Goal: Task Accomplishment & Management: Use online tool/utility

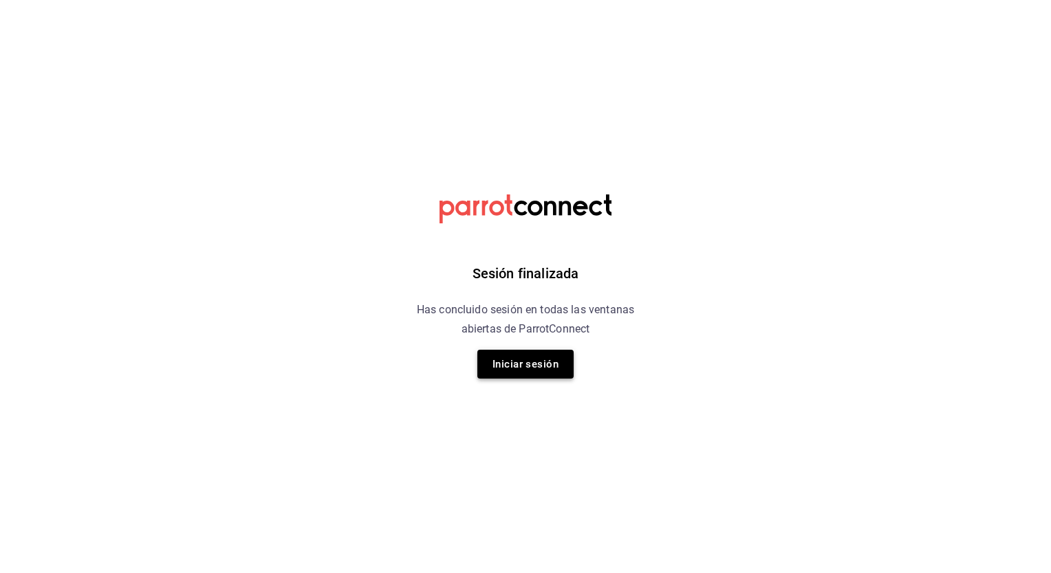
click at [520, 359] on button "Iniciar sesión" at bounding box center [525, 364] width 96 height 29
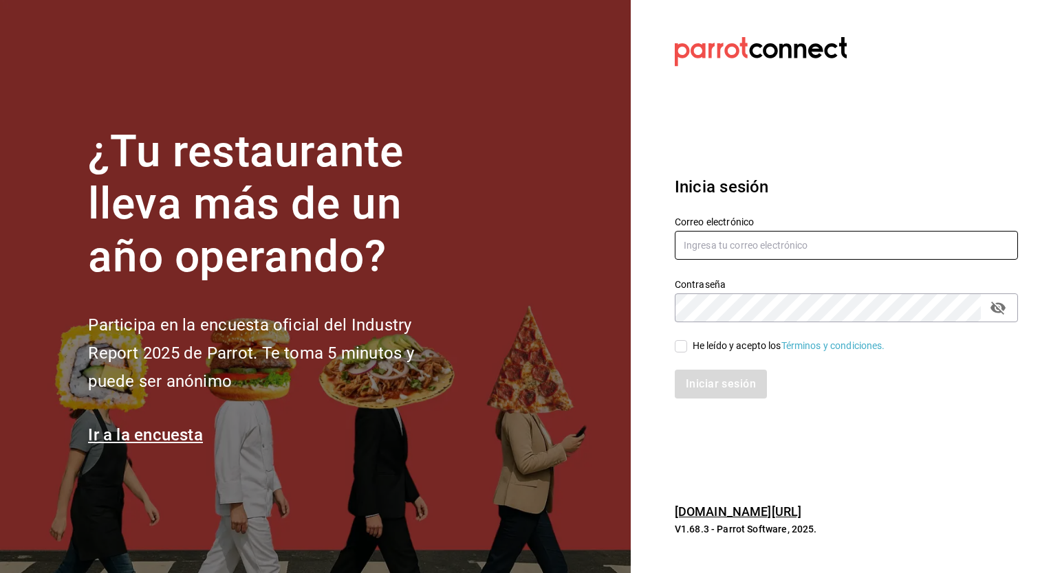
type input "[EMAIL_ADDRESS][DOMAIN_NAME]"
click at [680, 355] on div "Iniciar sesión" at bounding box center [838, 375] width 360 height 45
click at [679, 342] on input "He leído y acepto los Términos y condiciones." at bounding box center [680, 346] width 12 height 12
checkbox input "true"
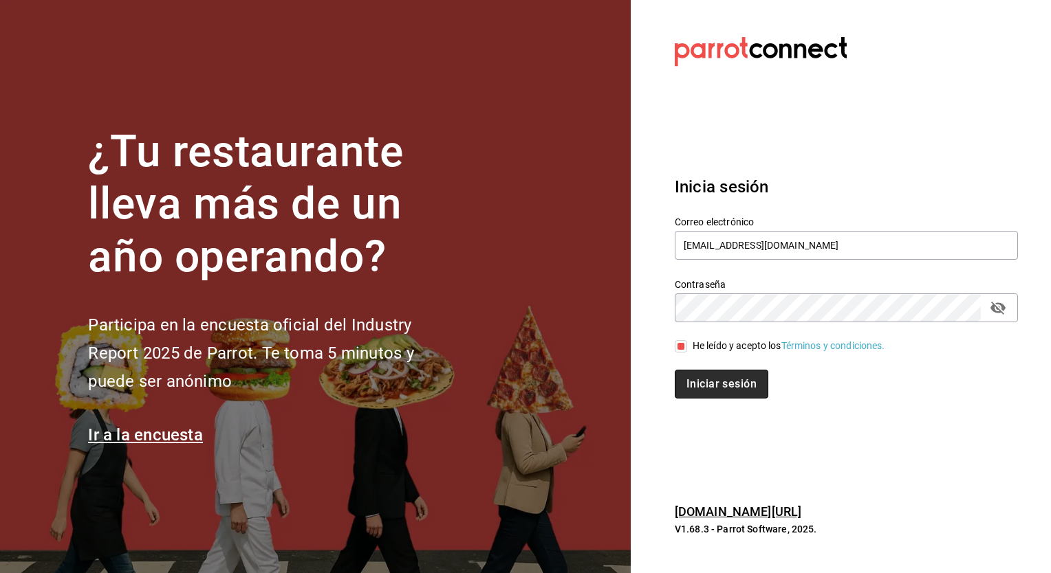
click at [703, 388] on button "Iniciar sesión" at bounding box center [721, 384] width 94 height 29
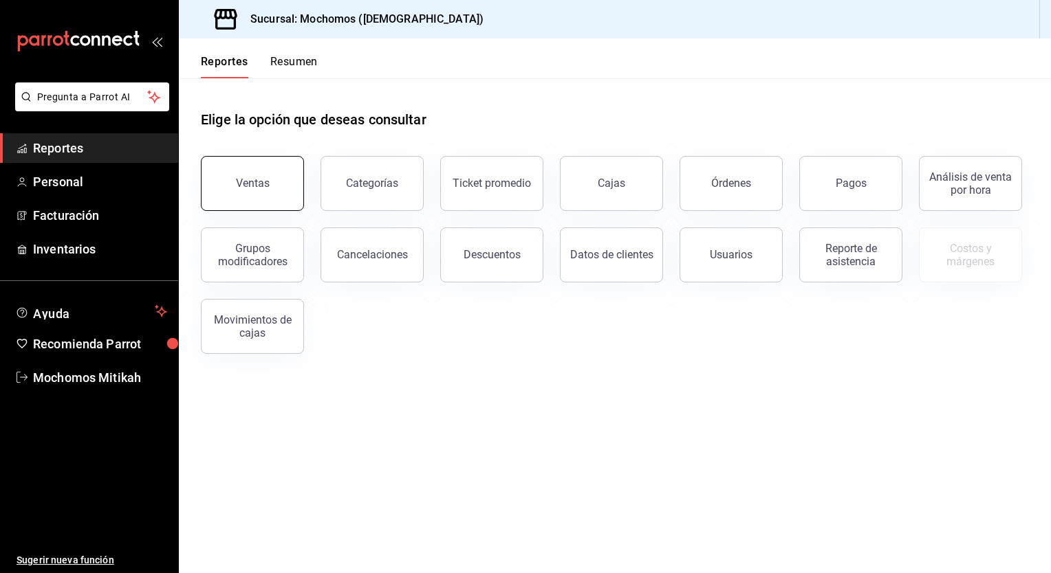
click at [231, 172] on button "Ventas" at bounding box center [252, 183] width 103 height 55
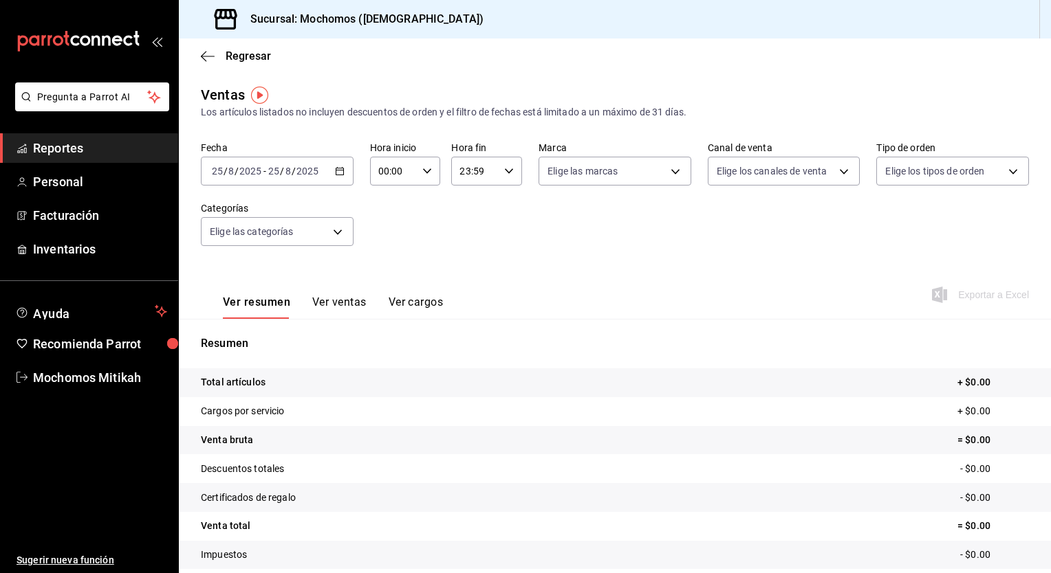
click at [336, 173] on icon "button" at bounding box center [340, 171] width 10 height 10
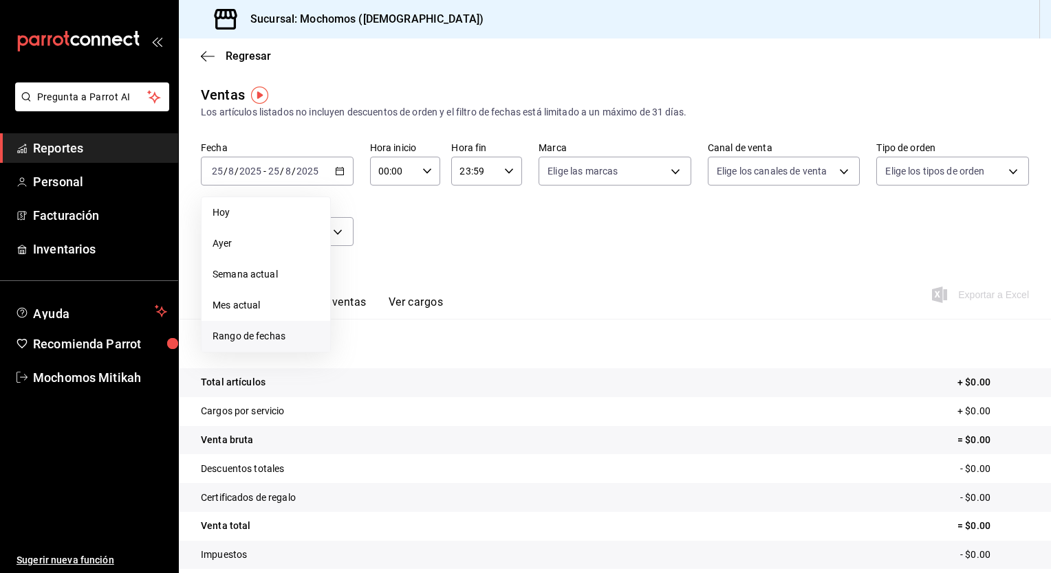
click at [277, 333] on span "Rango de fechas" at bounding box center [265, 336] width 107 height 14
click at [360, 351] on abbr "18" at bounding box center [359, 354] width 9 height 10
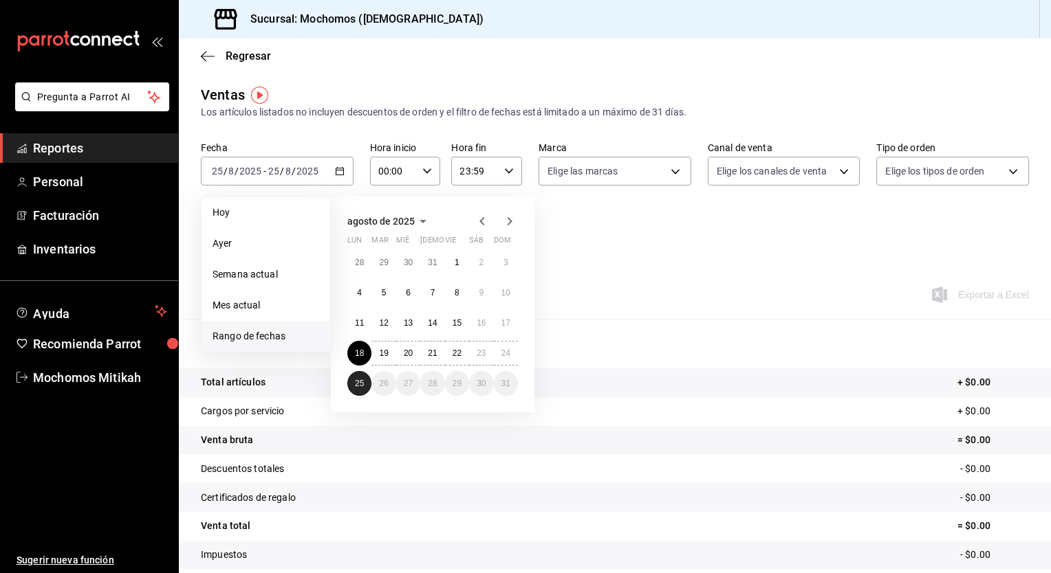
click at [365, 385] on button "25" at bounding box center [359, 383] width 24 height 25
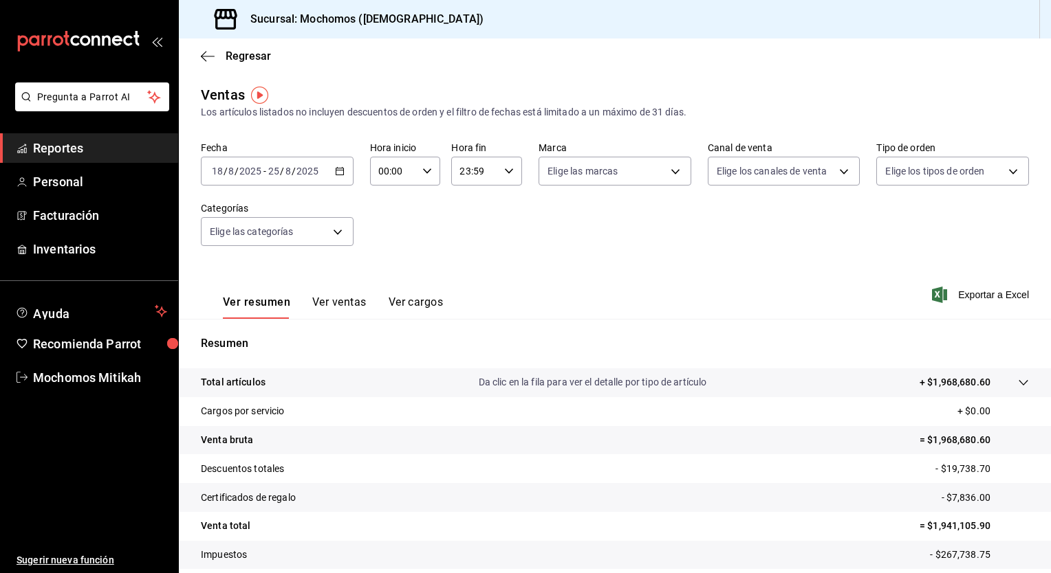
click at [422, 170] on icon "button" at bounding box center [427, 171] width 10 height 10
click at [385, 261] on button "05" at bounding box center [386, 267] width 30 height 28
type input "05:00"
drag, startPoint x: 419, startPoint y: 198, endPoint x: 474, endPoint y: 193, distance: 55.2
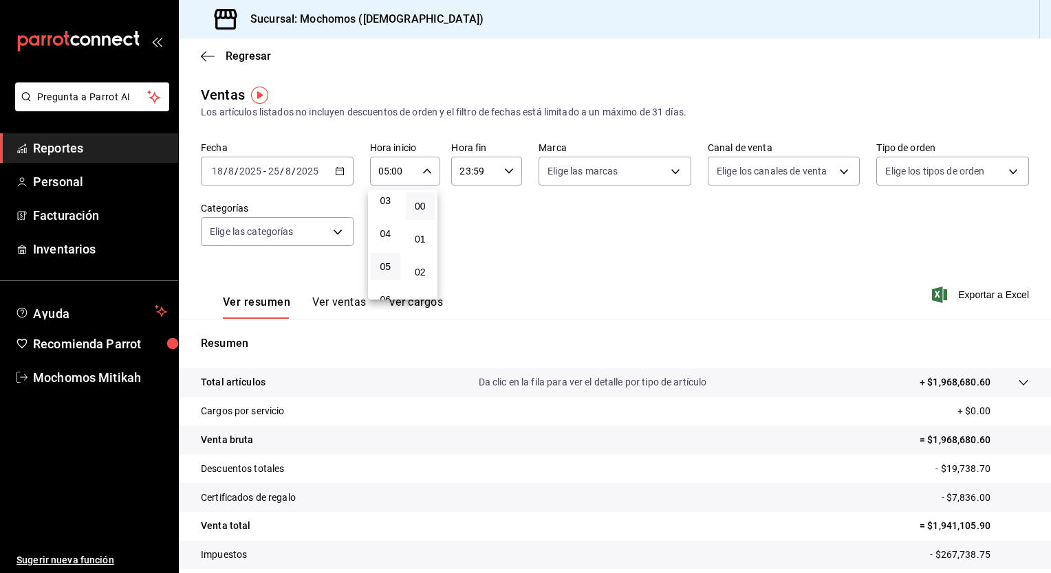
click at [474, 193] on div "00 01 02 03 04 05 06 07 08 09 10 11 12 13 14 15 16 17 18 19 20 21 22 23 00 01 0…" at bounding box center [525, 288] width 1051 height 569
click at [474, 193] on div at bounding box center [525, 286] width 1051 height 573
click at [498, 173] on div "23:59 Hora fin" at bounding box center [486, 171] width 71 height 29
click at [465, 228] on button "05" at bounding box center [466, 218] width 30 height 28
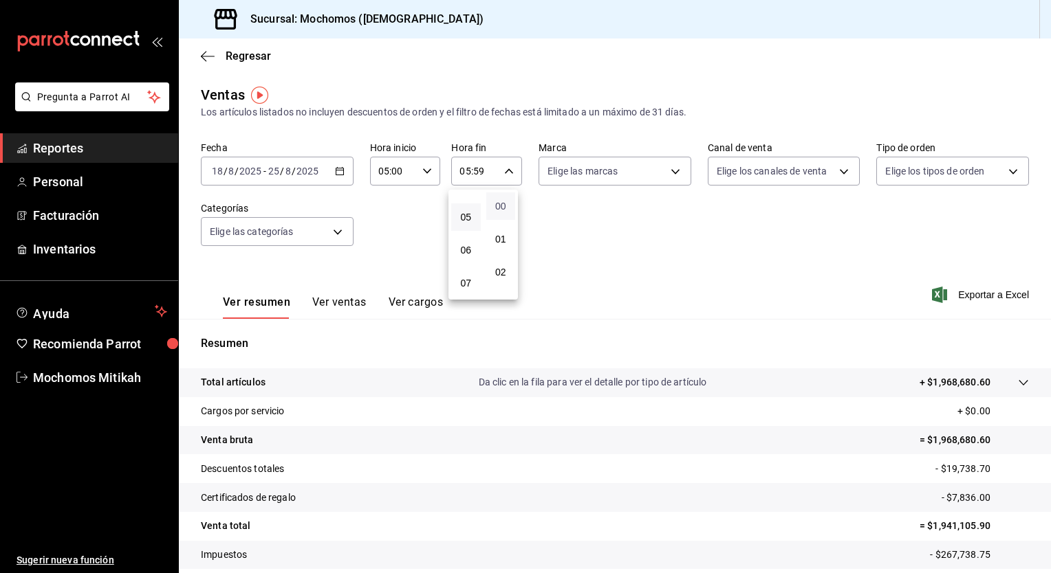
click at [494, 205] on span "00" at bounding box center [500, 206] width 13 height 11
type input "05:00"
click at [560, 229] on div at bounding box center [525, 286] width 1051 height 573
click at [959, 298] on span "Exportar a Excel" at bounding box center [981, 295] width 94 height 17
